Goal: Task Accomplishment & Management: Manage account settings

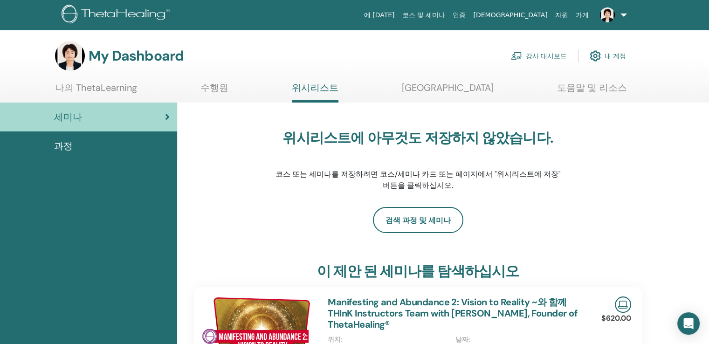
click at [535, 54] on link "강사 대시보드" at bounding box center [539, 56] width 56 height 21
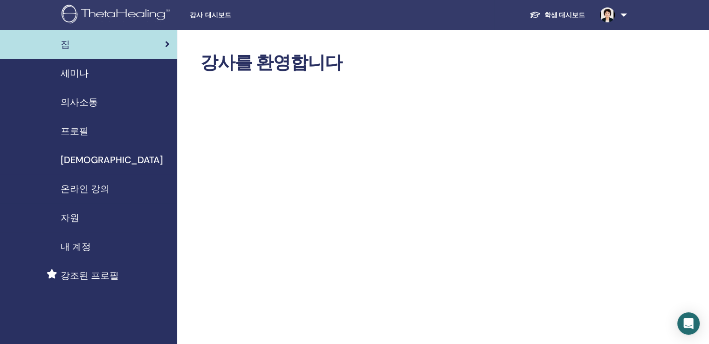
click at [83, 274] on span "강조된 프로필" at bounding box center [90, 275] width 58 height 14
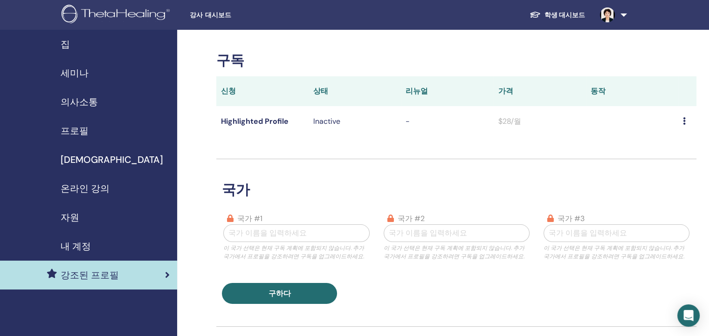
click at [66, 45] on span "집" at bounding box center [65, 44] width 9 height 14
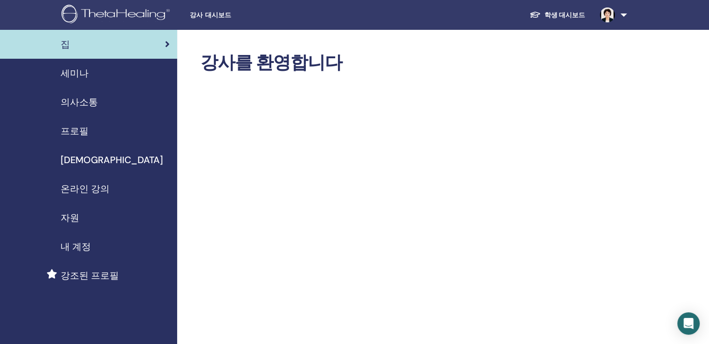
click at [78, 126] on span "프로필" at bounding box center [75, 131] width 28 height 14
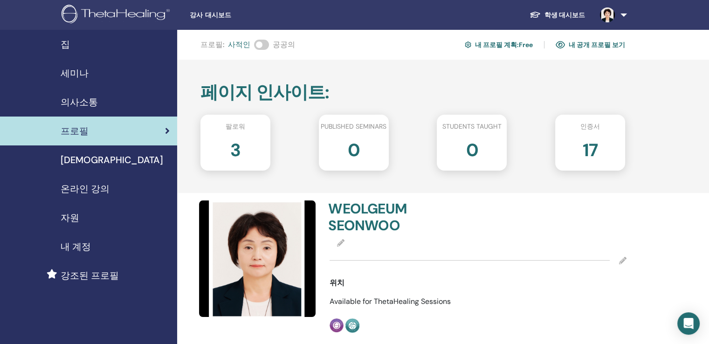
click at [263, 44] on span at bounding box center [261, 45] width 15 height 10
click at [509, 43] on link "내 프로필 계획 : Free" at bounding box center [499, 44] width 68 height 15
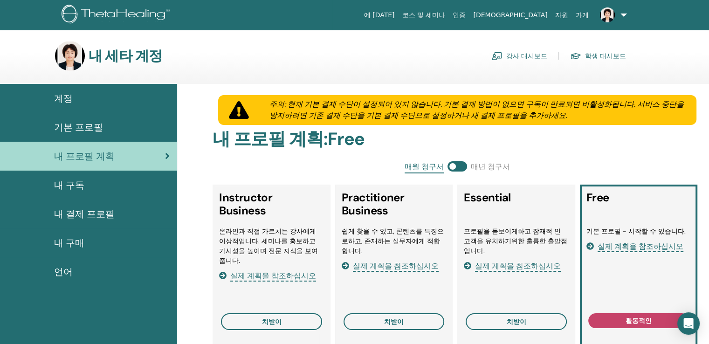
click at [96, 211] on span "내 결제 프로필" at bounding box center [84, 214] width 61 height 14
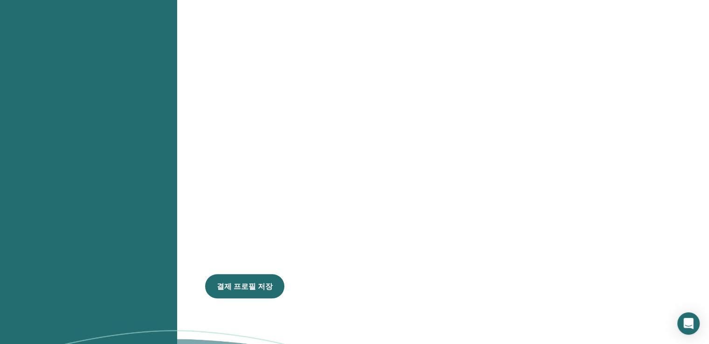
scroll to position [495, 0]
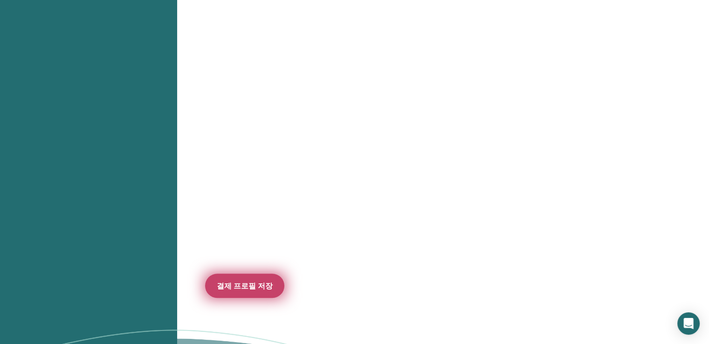
click at [258, 287] on span "결제 프로필 저장" at bounding box center [245, 286] width 56 height 10
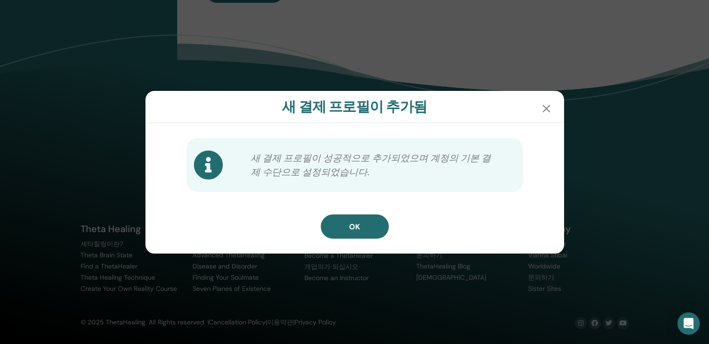
scroll to position [432, 0]
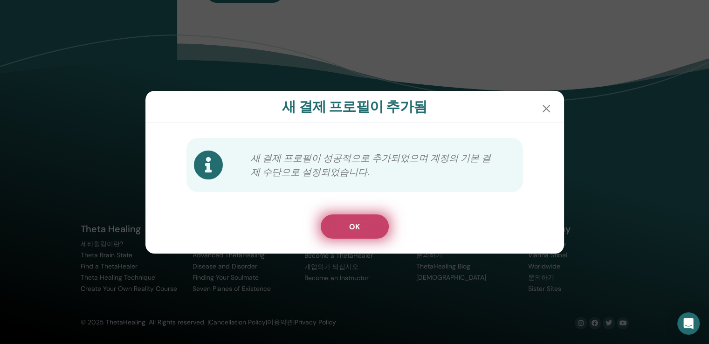
click at [362, 220] on button "OK" at bounding box center [355, 226] width 68 height 24
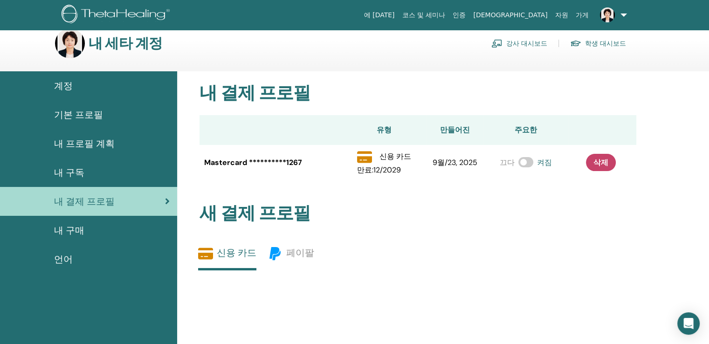
scroll to position [0, 0]
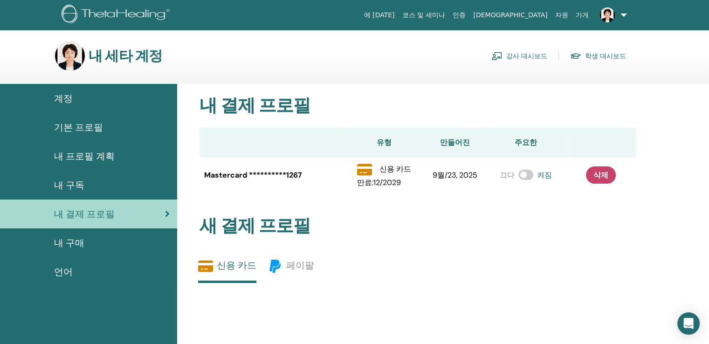
click at [527, 57] on link "강사 대시보드" at bounding box center [519, 55] width 56 height 15
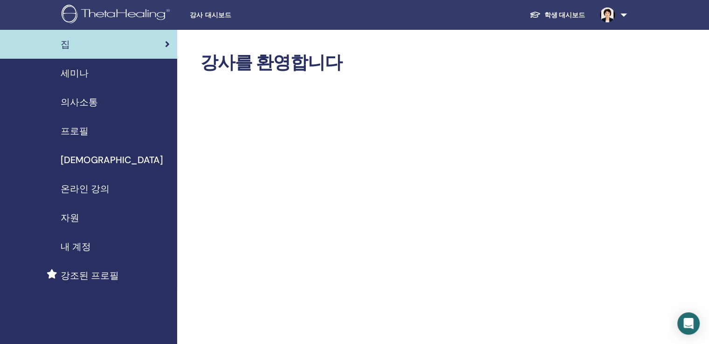
click at [564, 12] on link "학생 대시보드" at bounding box center [557, 15] width 70 height 17
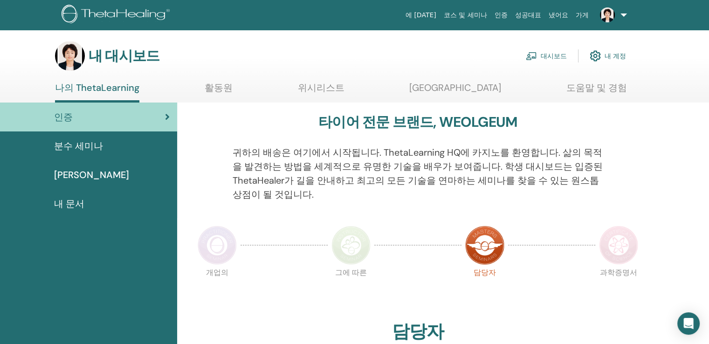
click at [116, 53] on font "내 대시보드" at bounding box center [124, 56] width 71 height 18
click at [68, 51] on img at bounding box center [70, 56] width 30 height 30
click at [89, 147] on font "분수 세미나" at bounding box center [78, 146] width 49 height 12
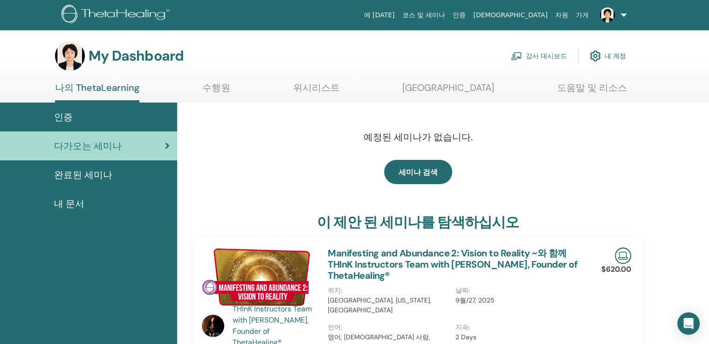
click at [75, 177] on span "완료된 세미나" at bounding box center [83, 175] width 58 height 14
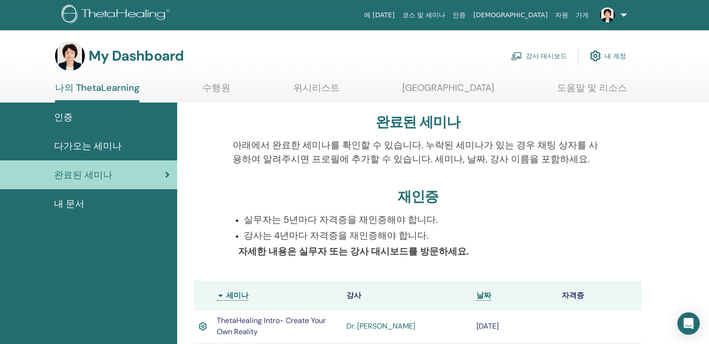
click at [82, 87] on link "나의 ThetaLearning" at bounding box center [97, 92] width 84 height 21
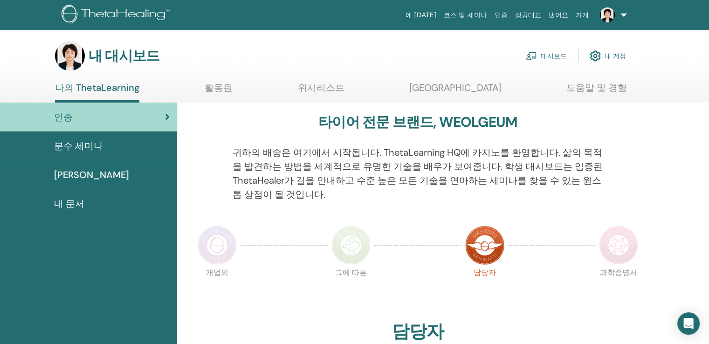
click at [613, 56] on font "내 계정" at bounding box center [614, 56] width 21 height 8
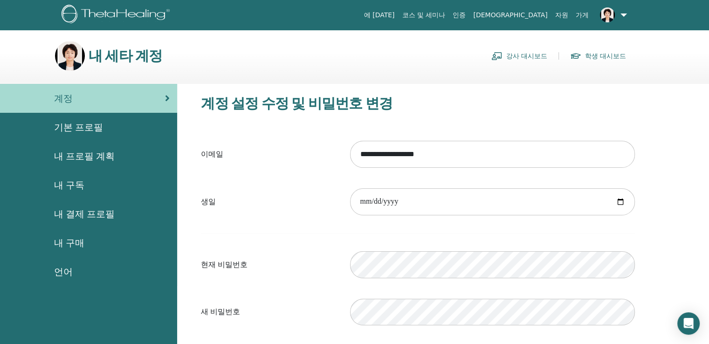
click at [607, 12] on img at bounding box center [607, 14] width 15 height 15
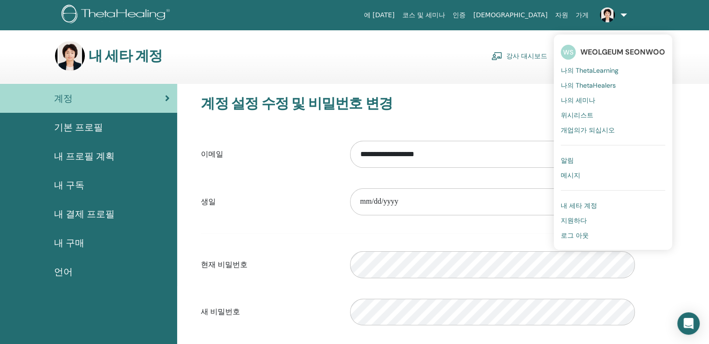
click at [591, 202] on span "내 세타 계정" at bounding box center [579, 205] width 36 height 8
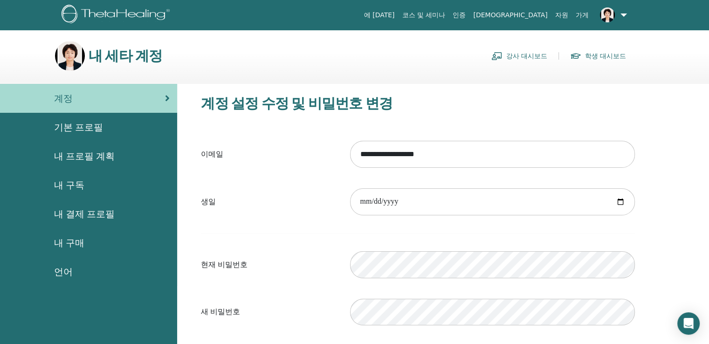
click at [530, 15] on link "[DEMOGRAPHIC_DATA]" at bounding box center [510, 15] width 82 height 17
